Goal: Information Seeking & Learning: Learn about a topic

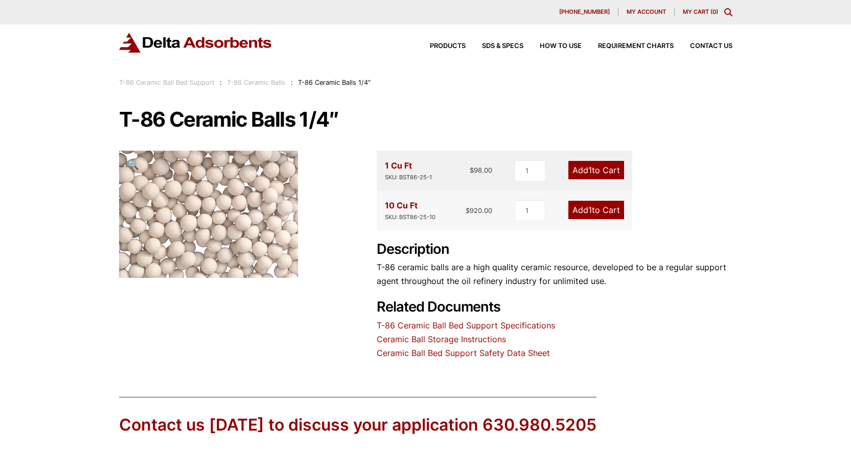
click at [654, 331] on div "1 Cu Ft SKU: BST86-25-1 $ 98.00 1 Add 1 to Cart 10 Cu Ft SKU: BST86-25-10 $ 920…" at bounding box center [555, 256] width 356 height 210
drag, startPoint x: 436, startPoint y: 174, endPoint x: 401, endPoint y: 174, distance: 35.8
click at [401, 174] on div "1 Cu Ft SKU: BST86-25-1 $ 98.00" at bounding box center [439, 171] width 108 height 24
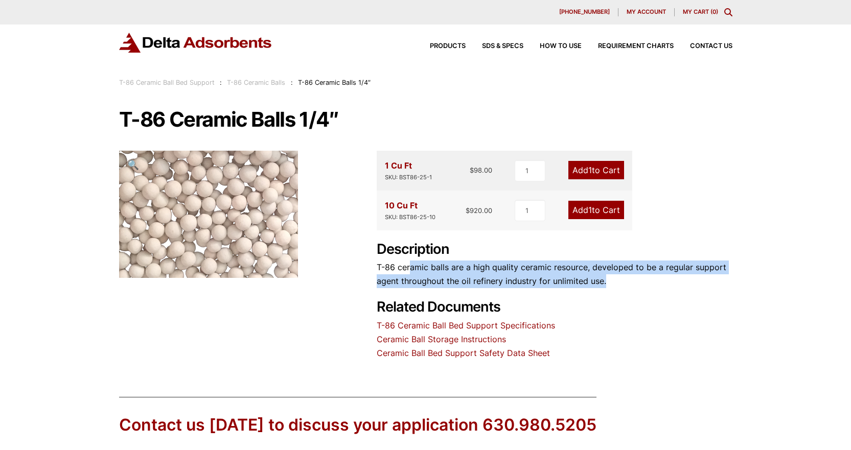
drag, startPoint x: 411, startPoint y: 271, endPoint x: 634, endPoint y: 286, distance: 223.3
click at [630, 286] on p "T-86 ceramic balls are a high quality ceramic resource, developed to be a regul…" at bounding box center [555, 275] width 356 height 28
click at [634, 286] on p "T-86 ceramic balls are a high quality ceramic resource, developed to be a regul…" at bounding box center [555, 275] width 356 height 28
drag, startPoint x: 634, startPoint y: 286, endPoint x: 379, endPoint y: 266, distance: 256.3
click at [379, 266] on p "T-86 ceramic balls are a high quality ceramic resource, developed to be a regul…" at bounding box center [555, 275] width 356 height 28
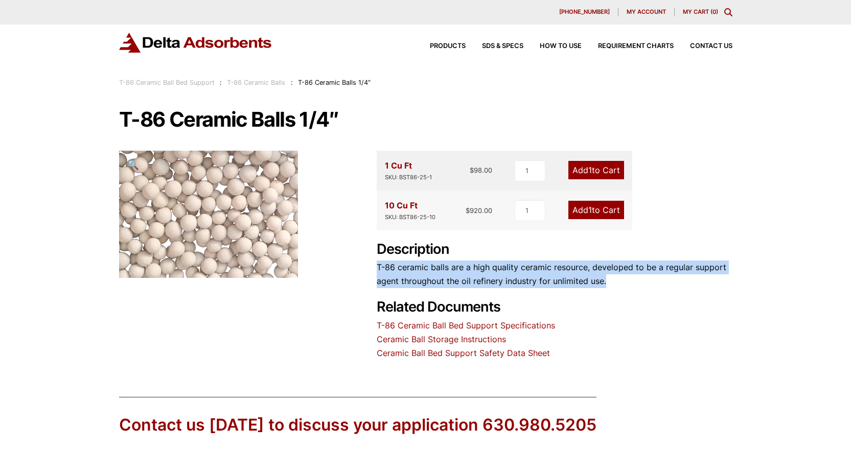
click at [481, 270] on p "T-86 ceramic balls are a high quality ceramic resource, developed to be a regul…" at bounding box center [555, 275] width 356 height 28
